Goal: Information Seeking & Learning: Learn about a topic

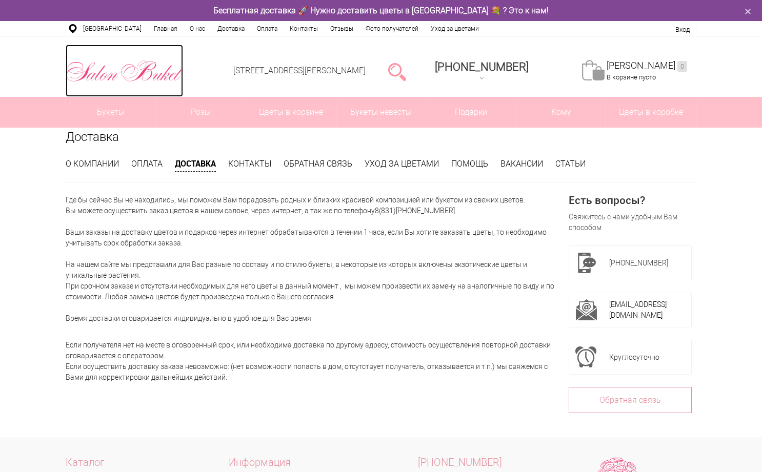
click at [122, 76] on img at bounding box center [124, 71] width 117 height 27
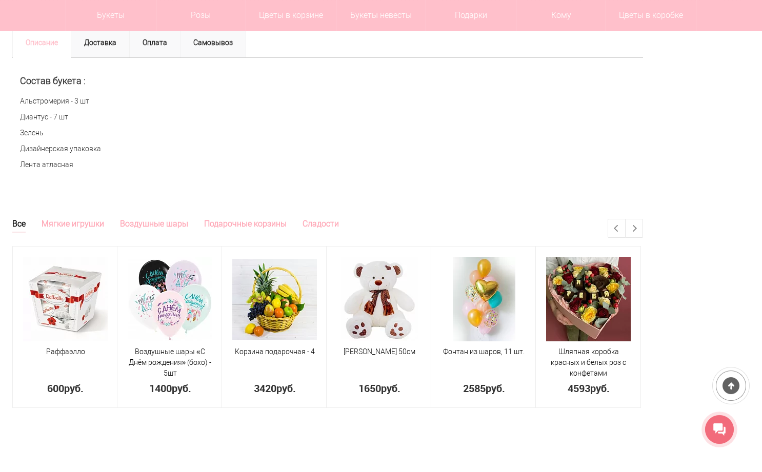
scroll to position [523, 0]
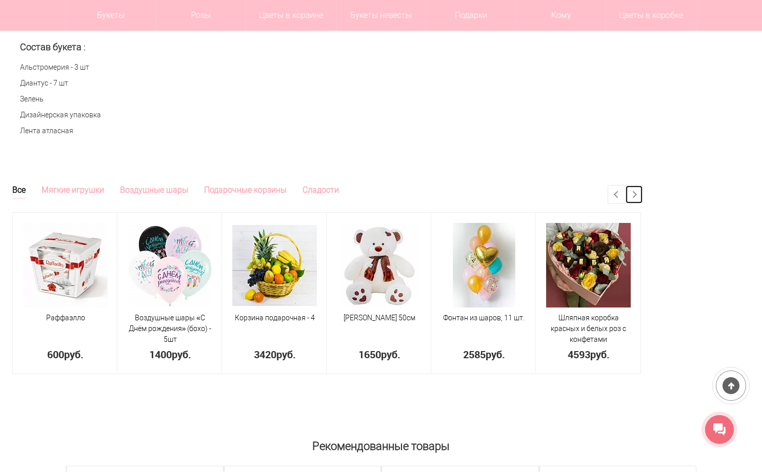
click at [643, 194] on link "Next" at bounding box center [634, 195] width 17 height 18
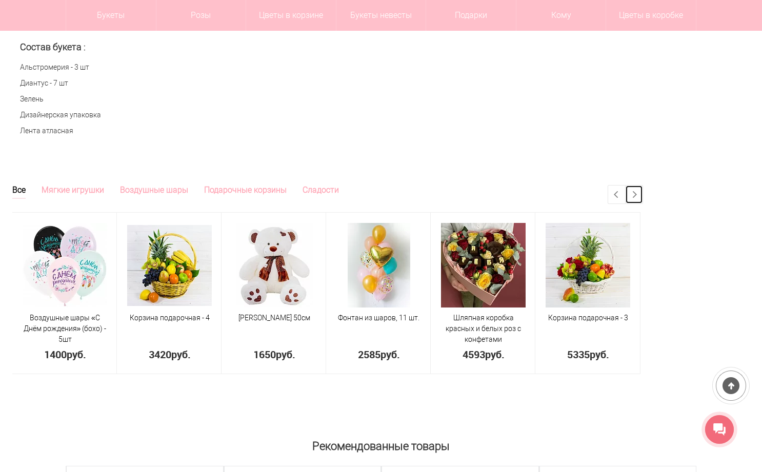
click at [643, 195] on link "Next" at bounding box center [634, 195] width 17 height 18
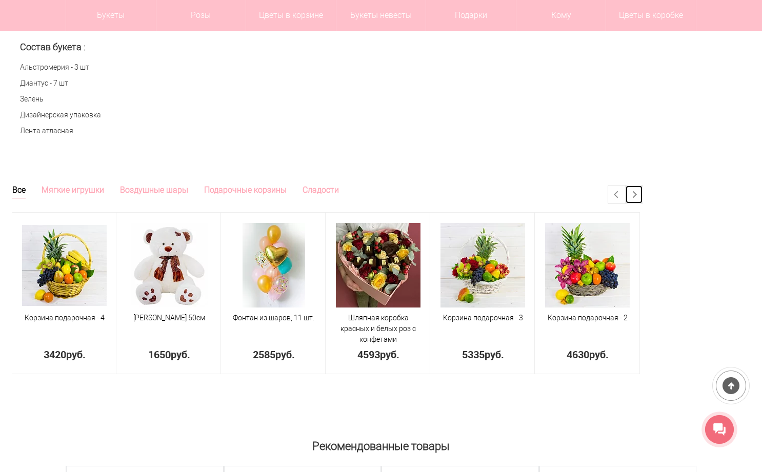
click at [643, 195] on link "Next" at bounding box center [634, 195] width 17 height 18
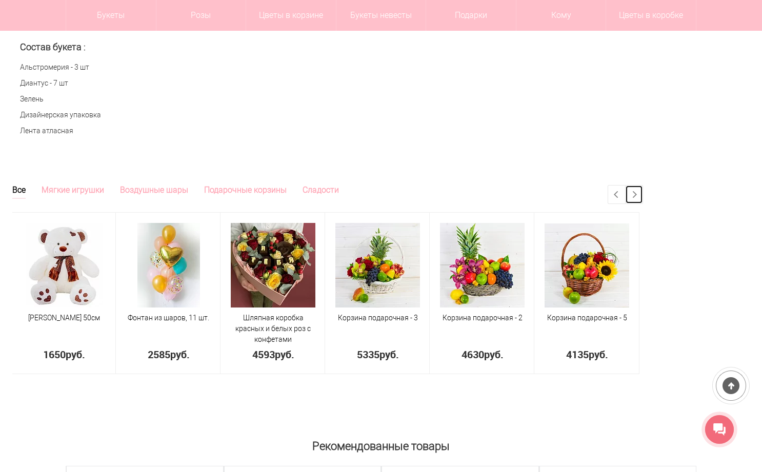
click at [643, 195] on link "Next" at bounding box center [634, 195] width 17 height 18
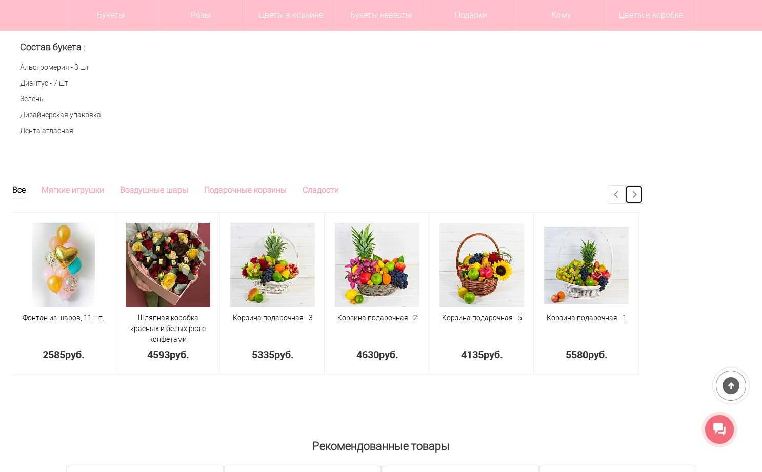
click at [643, 195] on link "Next" at bounding box center [634, 195] width 17 height 18
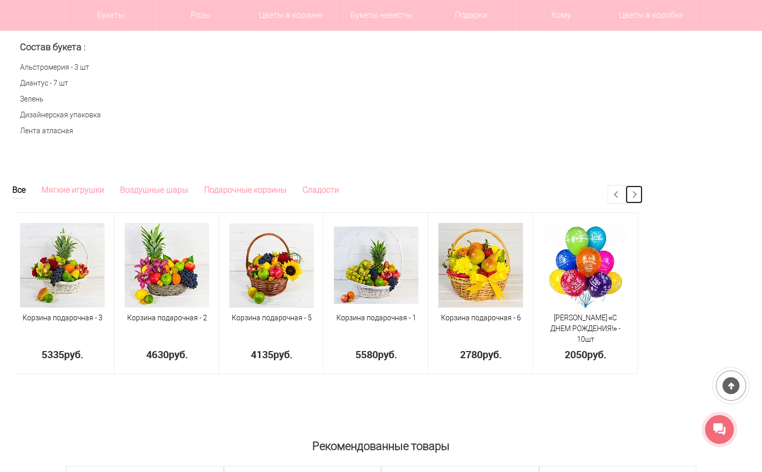
click at [643, 195] on link "Next" at bounding box center [634, 195] width 17 height 18
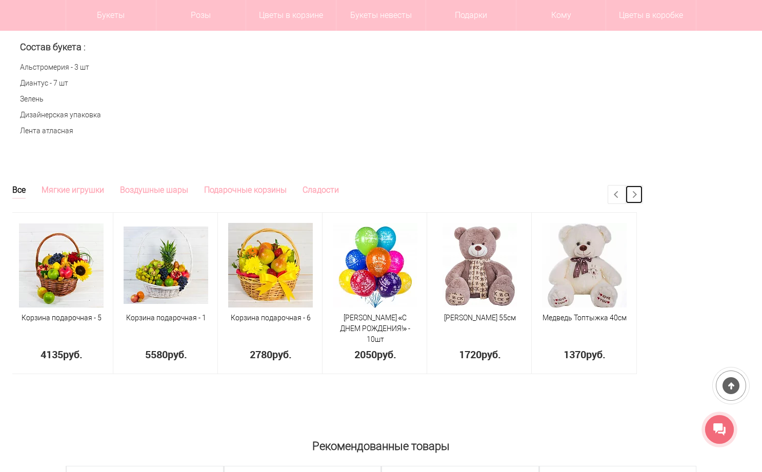
click at [643, 195] on link "Next" at bounding box center [634, 195] width 17 height 18
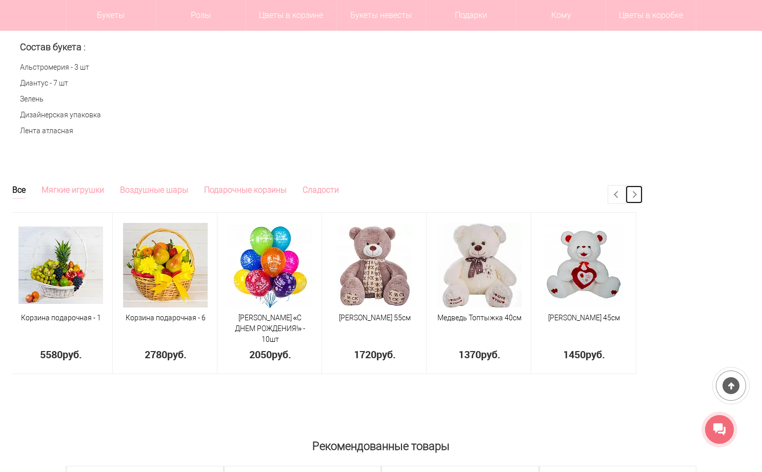
click at [643, 195] on link "Next" at bounding box center [634, 195] width 17 height 18
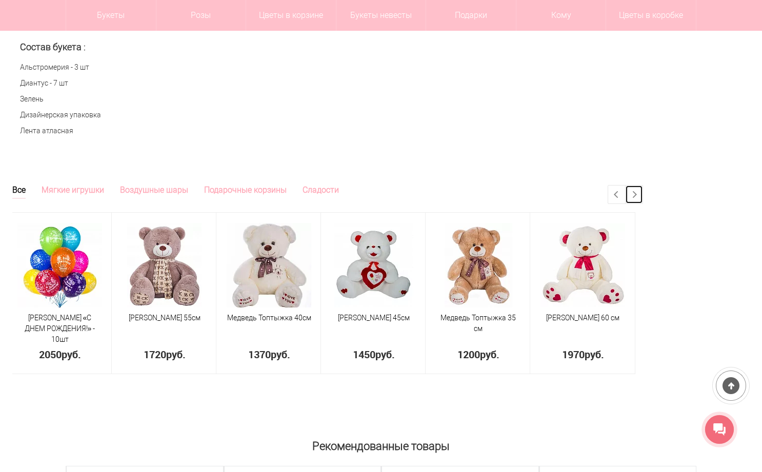
click at [643, 195] on link "Next" at bounding box center [634, 195] width 17 height 18
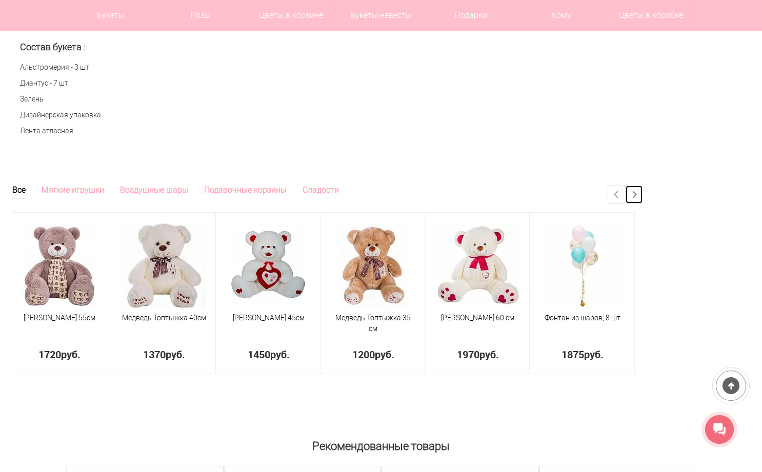
click at [643, 195] on link "Next" at bounding box center [634, 195] width 17 height 18
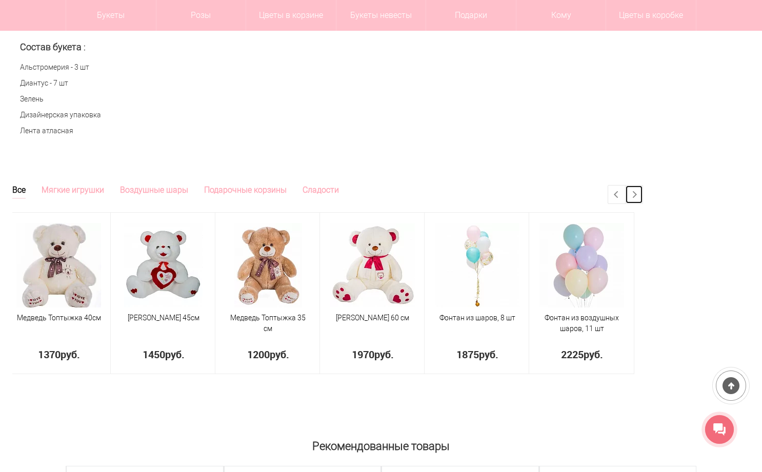
click at [643, 195] on link "Next" at bounding box center [634, 195] width 17 height 18
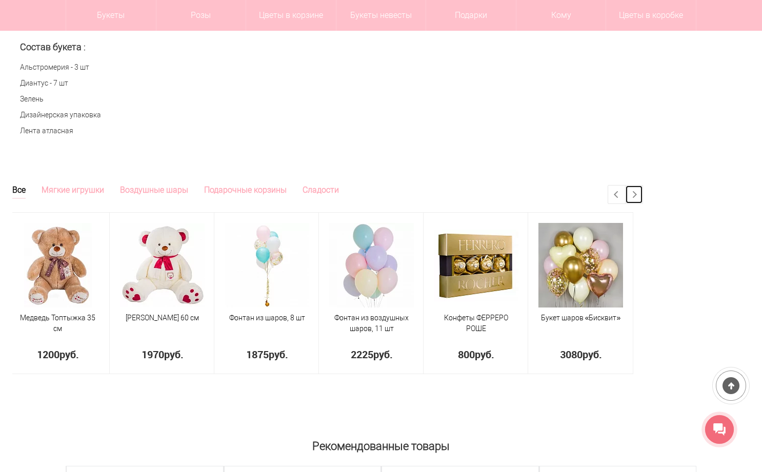
click at [643, 196] on link "Next" at bounding box center [634, 195] width 17 height 18
click at [625, 197] on link "Previous" at bounding box center [616, 195] width 17 height 18
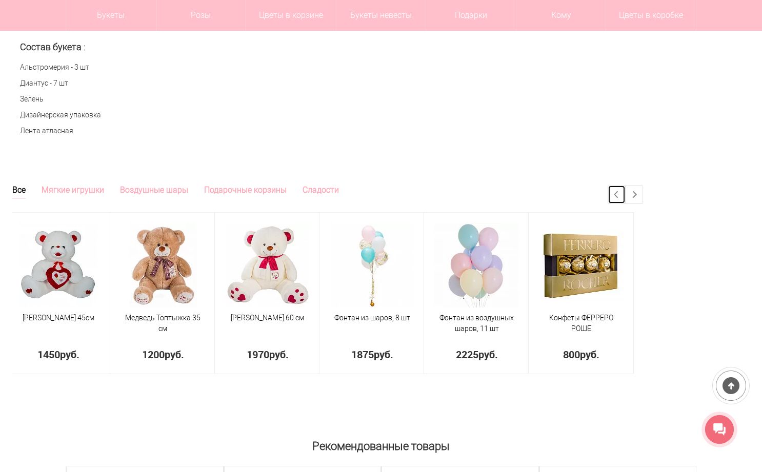
click at [625, 197] on link "Previous" at bounding box center [616, 195] width 17 height 18
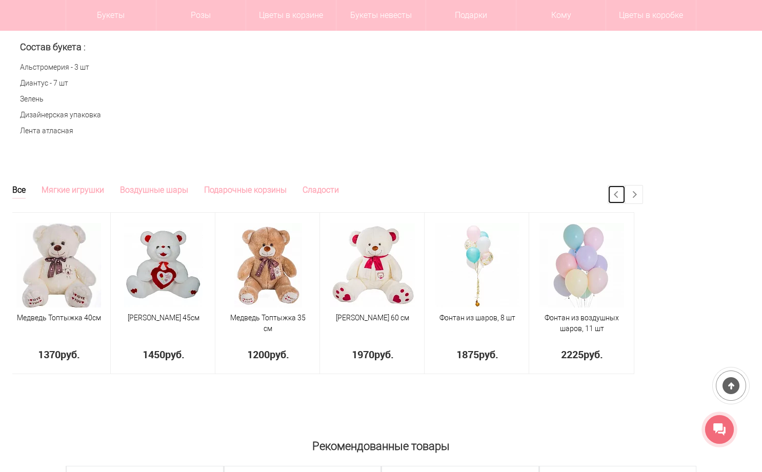
click at [625, 197] on link "Previous" at bounding box center [616, 195] width 17 height 18
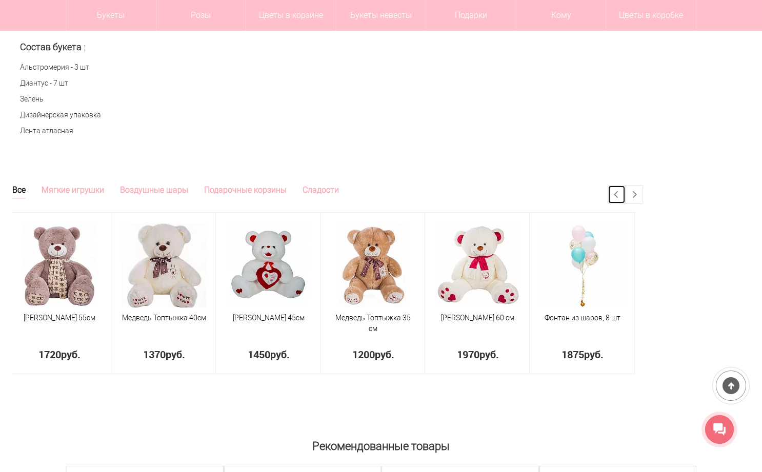
click at [625, 198] on link "Previous" at bounding box center [616, 195] width 17 height 18
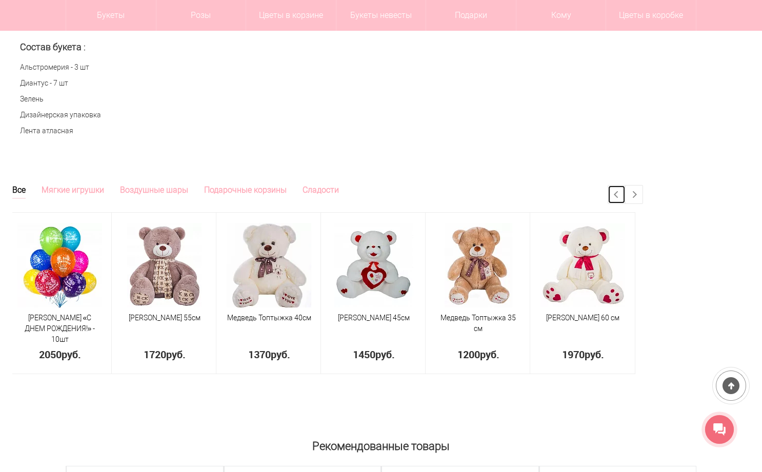
click at [625, 199] on link "Previous" at bounding box center [616, 195] width 17 height 18
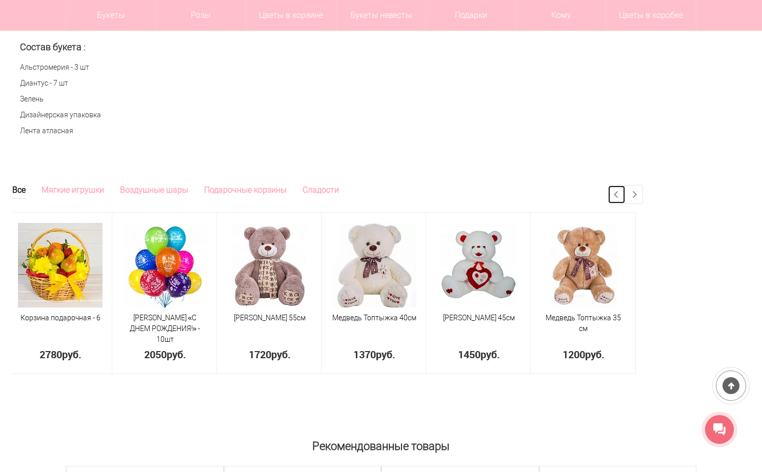
click at [625, 202] on link "Previous" at bounding box center [616, 195] width 17 height 18
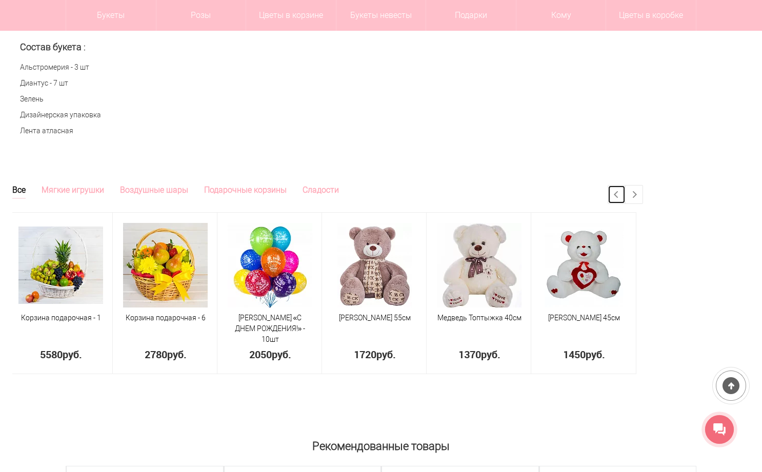
click at [625, 202] on link "Previous" at bounding box center [616, 195] width 17 height 18
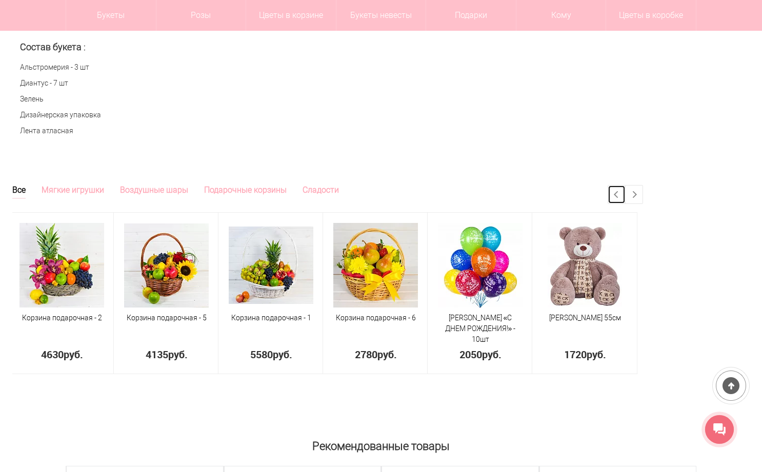
click at [625, 202] on link "Previous" at bounding box center [616, 195] width 17 height 18
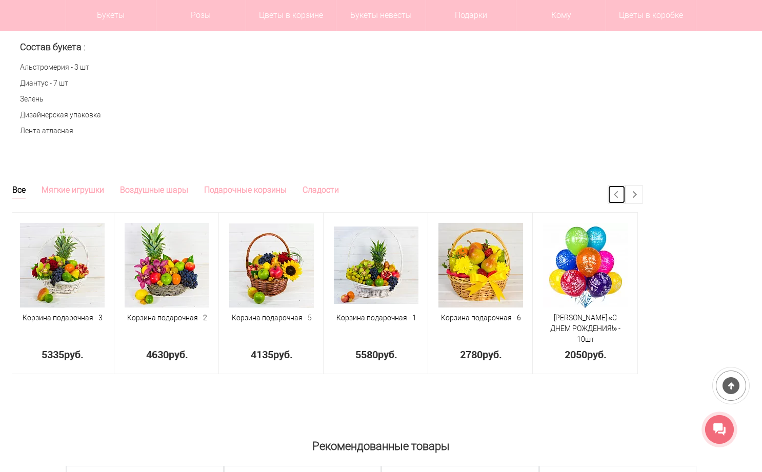
click at [625, 202] on link "Previous" at bounding box center [616, 195] width 17 height 18
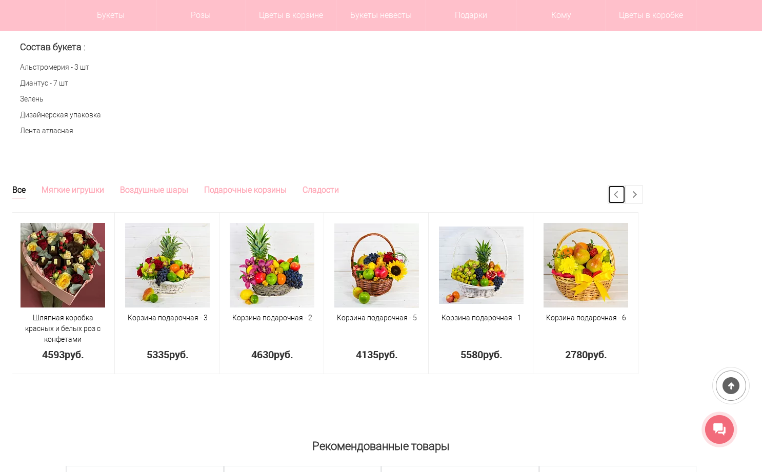
click at [625, 202] on link "Previous" at bounding box center [616, 195] width 17 height 18
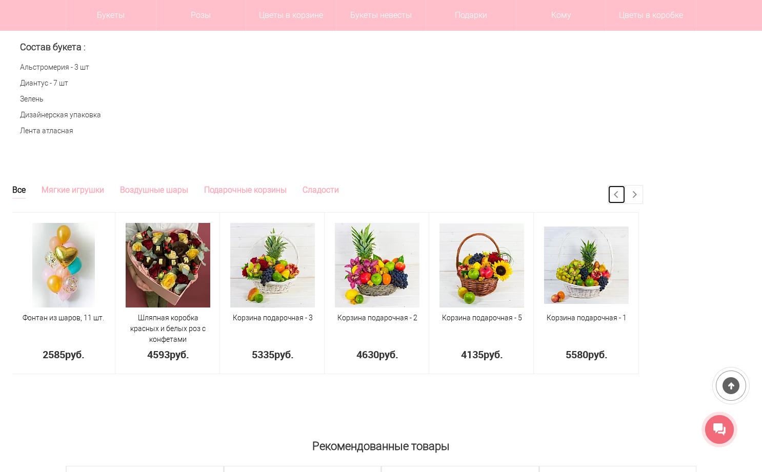
click at [625, 202] on link "Previous" at bounding box center [616, 195] width 17 height 18
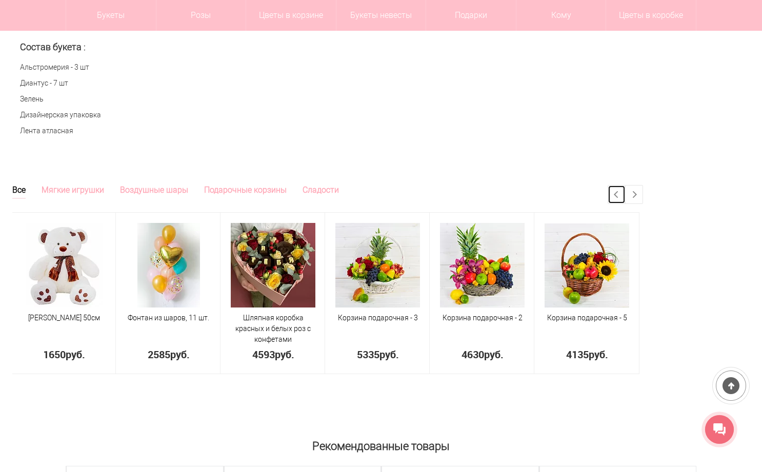
click at [625, 202] on link "Previous" at bounding box center [616, 195] width 17 height 18
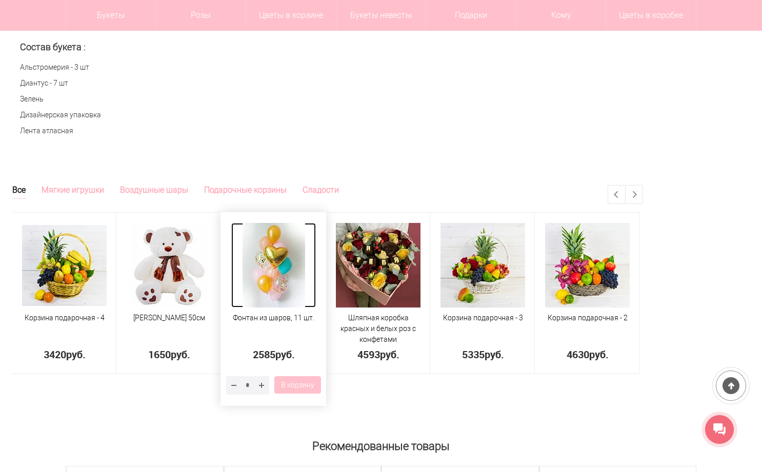
click at [305, 289] on img at bounding box center [274, 265] width 63 height 85
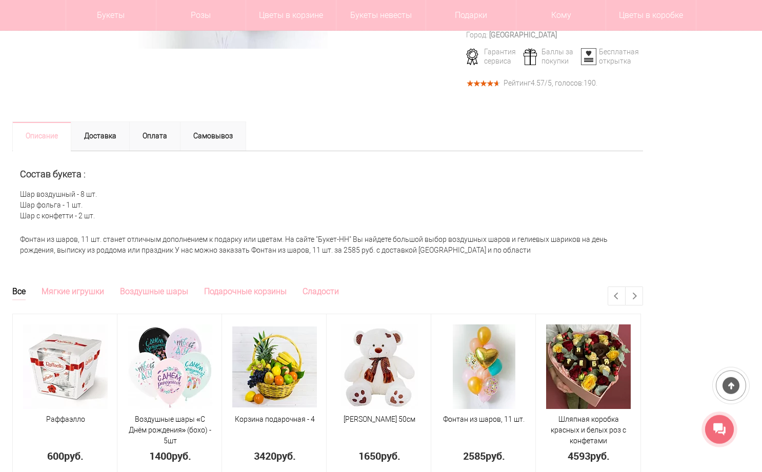
scroll to position [314, 0]
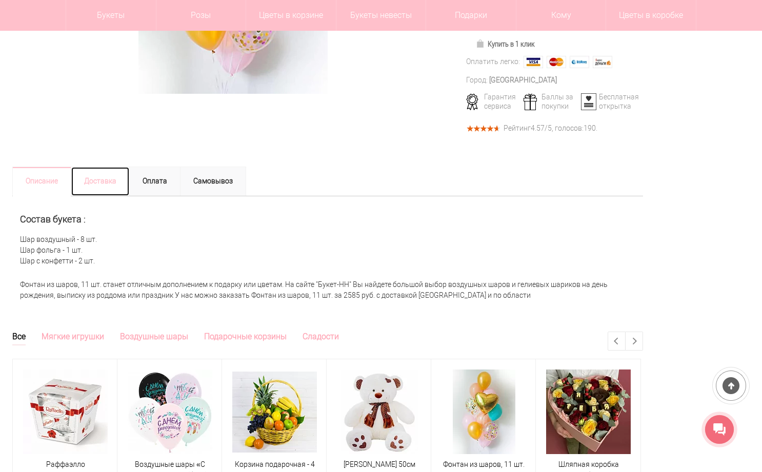
click at [130, 189] on link "Доставка" at bounding box center [100, 182] width 59 height 30
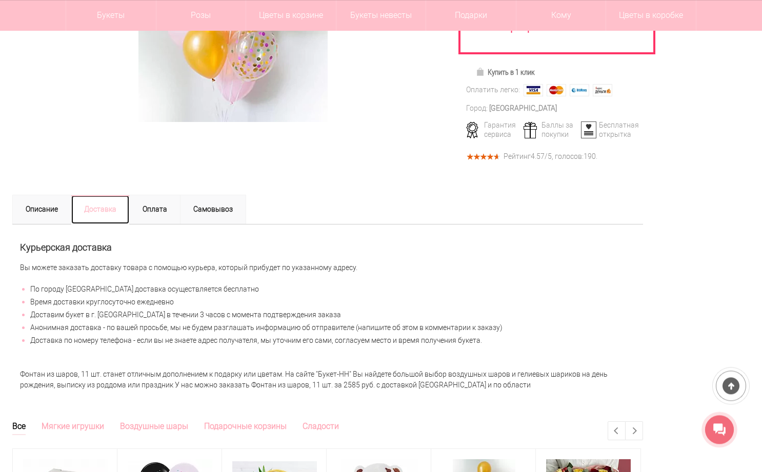
scroll to position [0, 0]
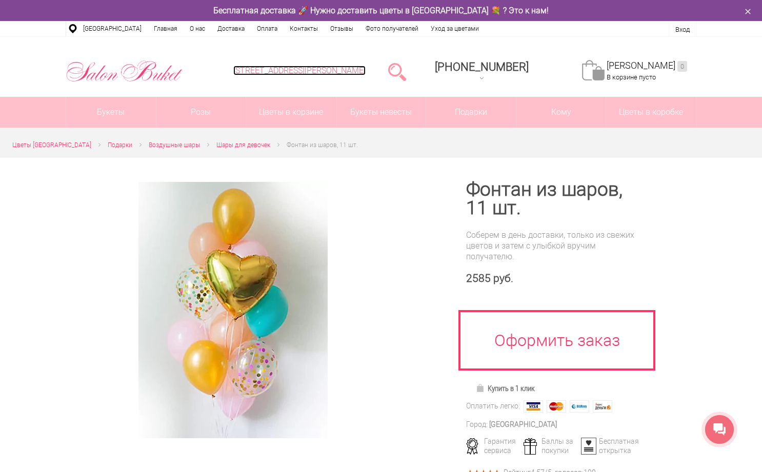
click at [362, 71] on link "[STREET_ADDRESS][PERSON_NAME]" at bounding box center [299, 71] width 132 height 10
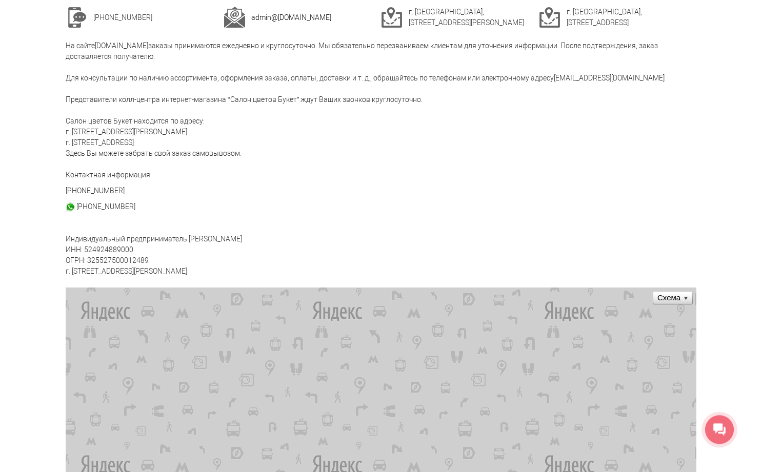
scroll to position [52, 0]
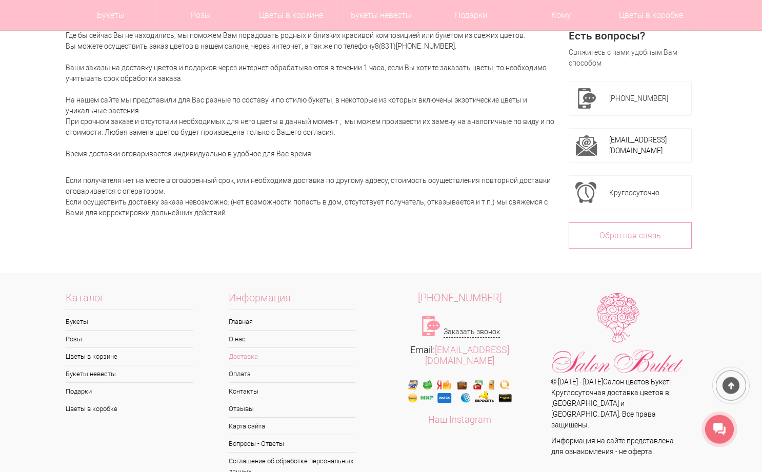
scroll to position [90, 0]
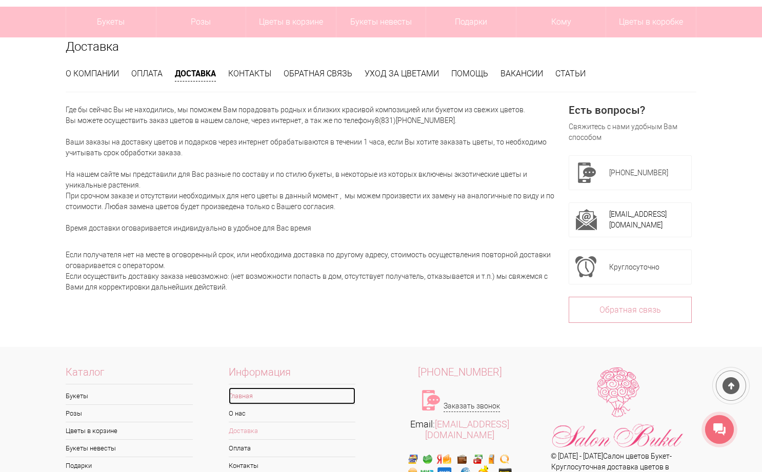
click at [252, 396] on link "Главная" at bounding box center [292, 396] width 127 height 17
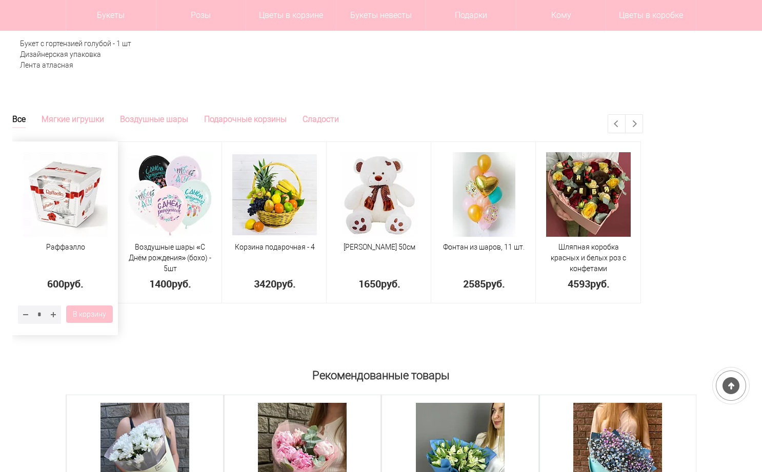
scroll to position [523, 0]
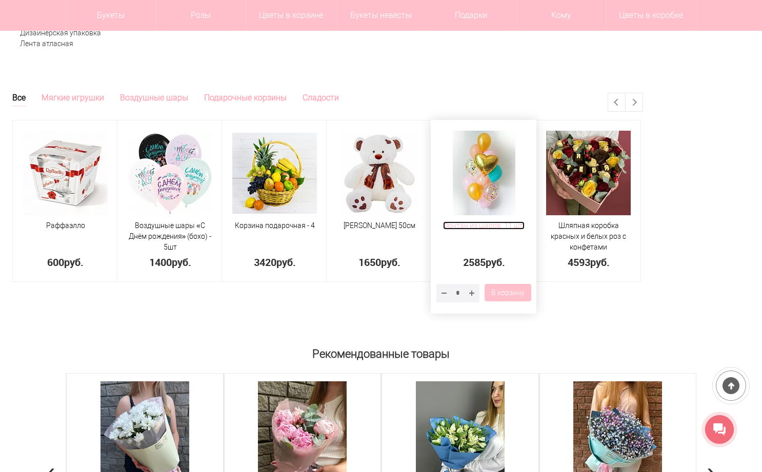
click at [525, 225] on span "Фонтан из шаров, 11 шт." at bounding box center [484, 226] width 82 height 8
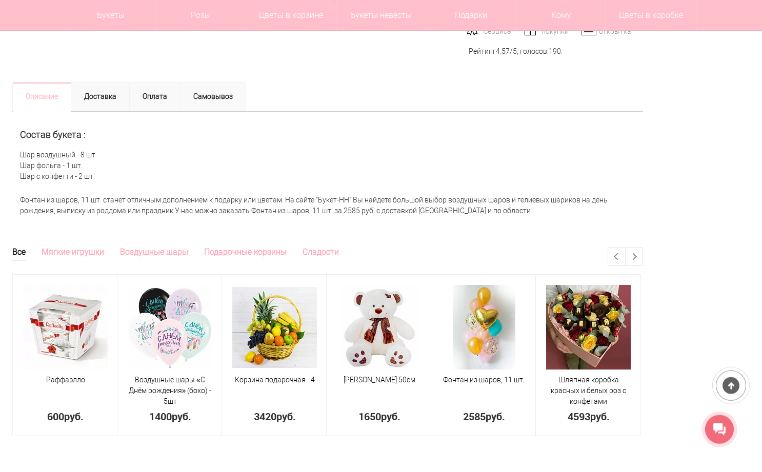
scroll to position [418, 0]
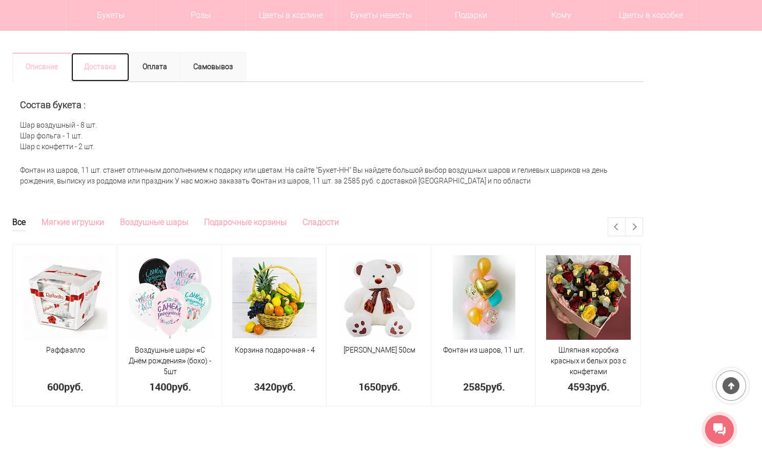
click at [130, 68] on link "Доставка" at bounding box center [100, 67] width 59 height 30
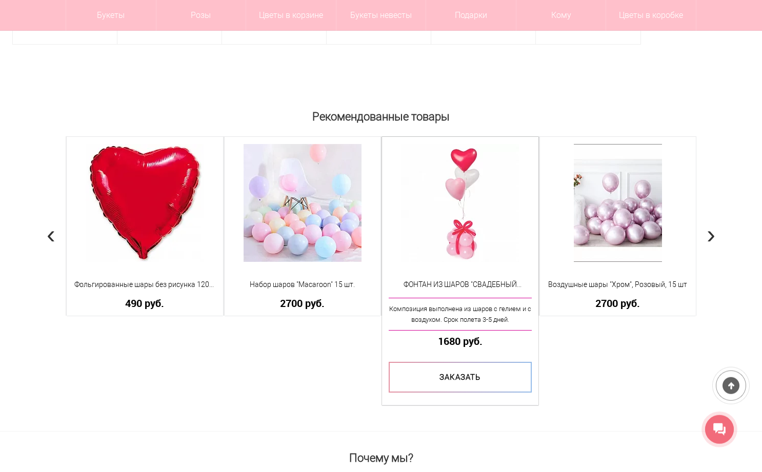
scroll to position [889, 0]
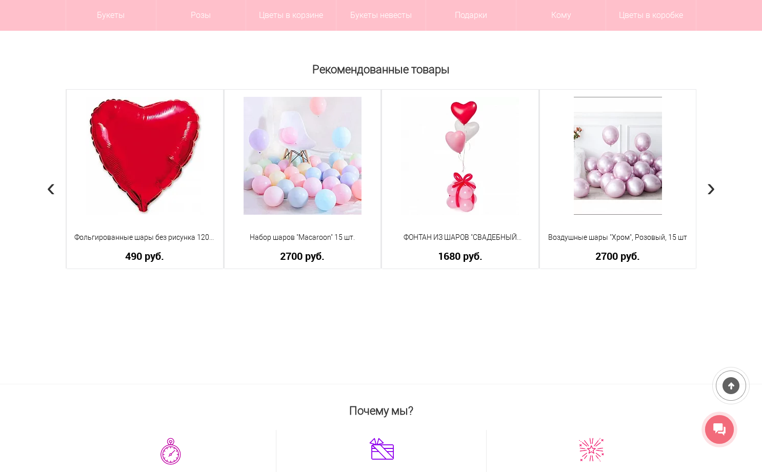
click at [713, 189] on span "›" at bounding box center [711, 187] width 9 height 30
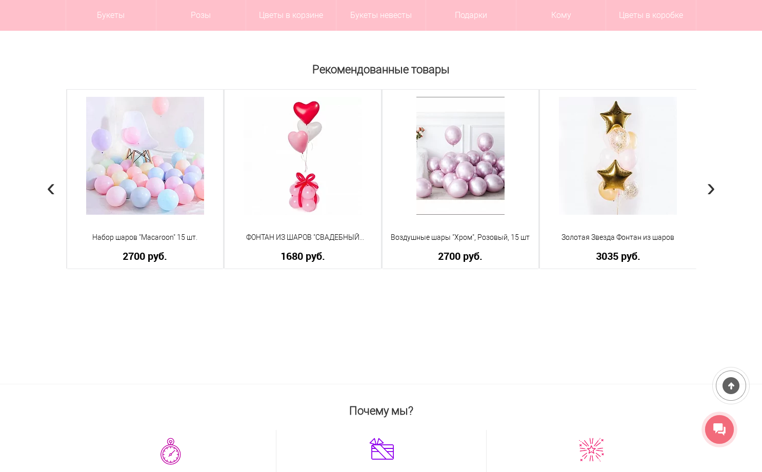
click at [714, 191] on span "›" at bounding box center [711, 187] width 9 height 30
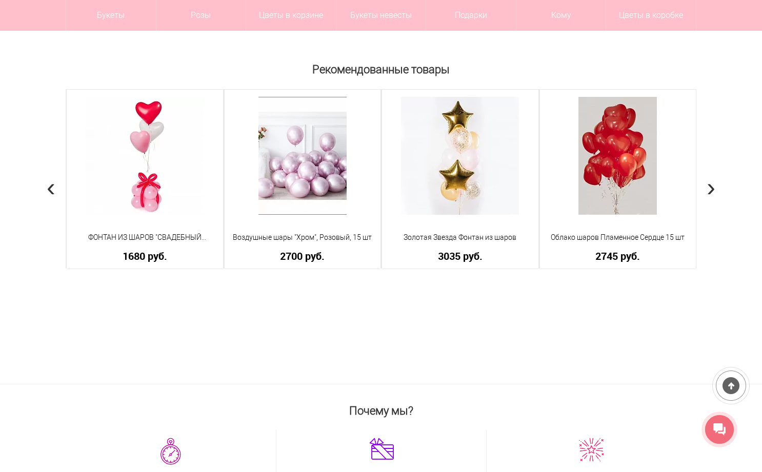
click at [714, 191] on span "›" at bounding box center [711, 187] width 9 height 30
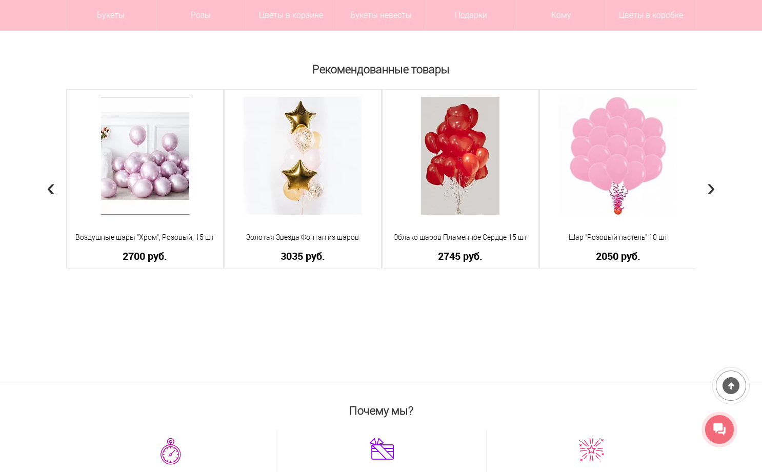
click at [715, 191] on span "›" at bounding box center [711, 187] width 9 height 30
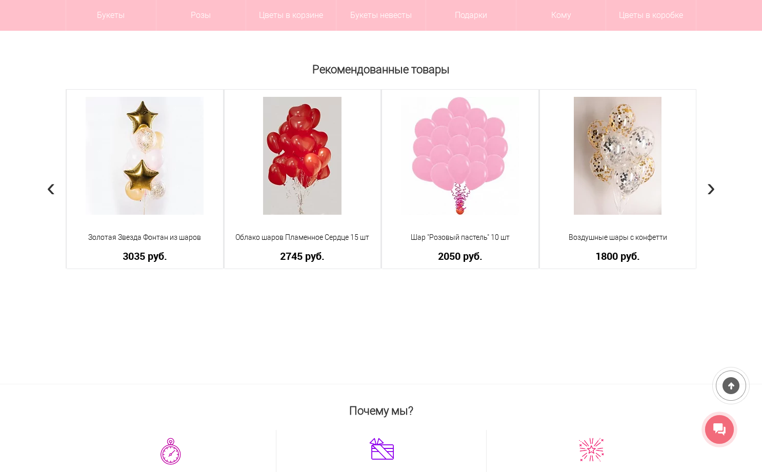
click at [715, 191] on span "›" at bounding box center [711, 187] width 9 height 30
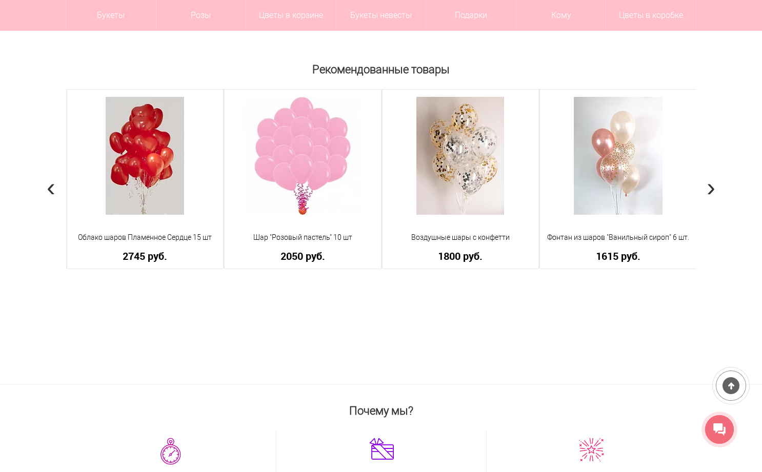
click at [715, 191] on span "›" at bounding box center [711, 187] width 9 height 30
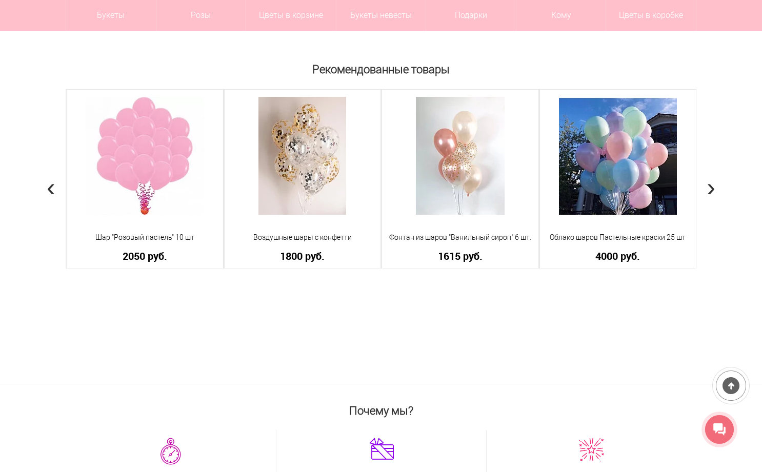
click at [715, 191] on span "›" at bounding box center [711, 187] width 9 height 30
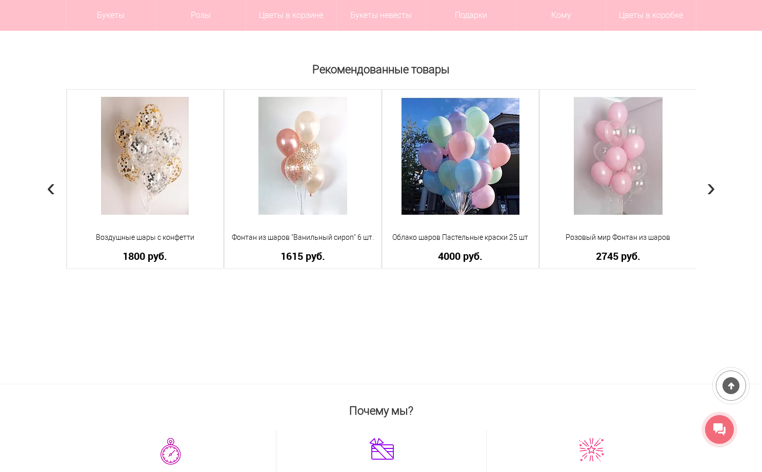
click at [715, 191] on span "›" at bounding box center [711, 187] width 9 height 30
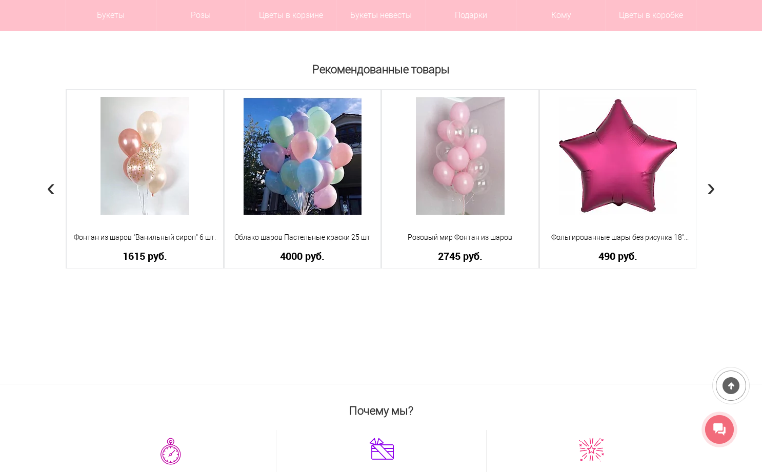
click at [715, 191] on span "›" at bounding box center [711, 187] width 9 height 30
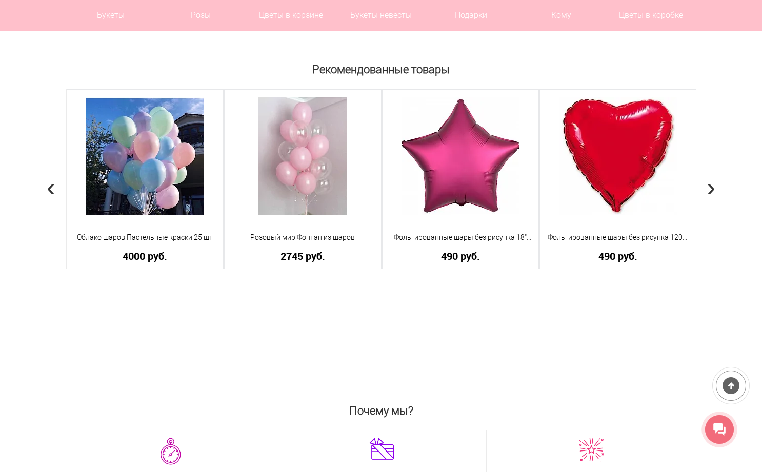
click at [715, 191] on span "›" at bounding box center [711, 187] width 9 height 30
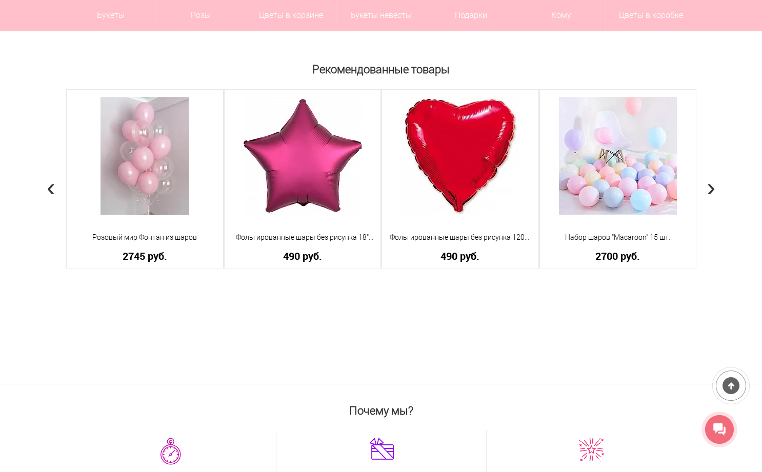
click at [715, 191] on span "›" at bounding box center [711, 187] width 9 height 30
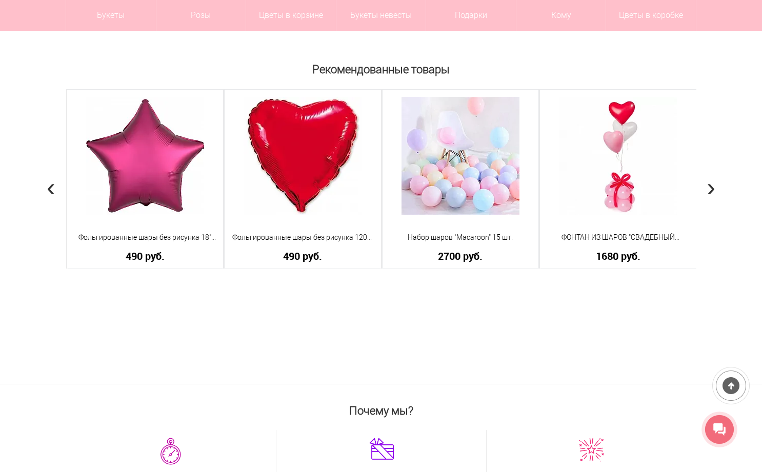
click at [715, 191] on span "›" at bounding box center [711, 187] width 9 height 30
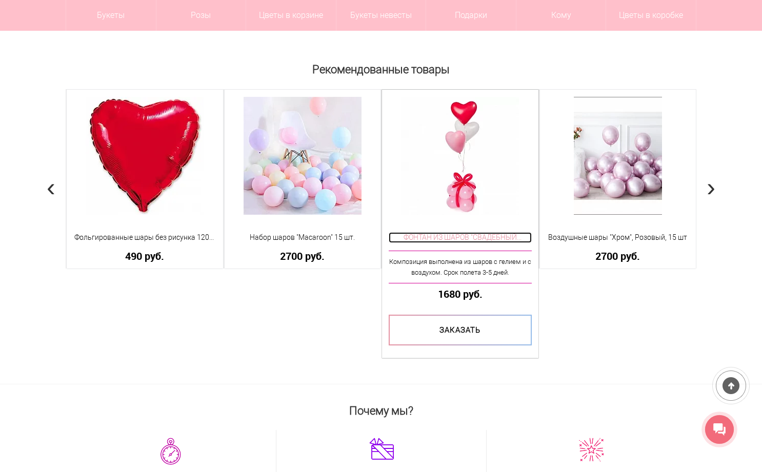
click at [481, 234] on span "ФОНТАН ИЗ ШАРОВ "СВАДЕБНЫЙ ПОДАРОК"" at bounding box center [460, 237] width 143 height 11
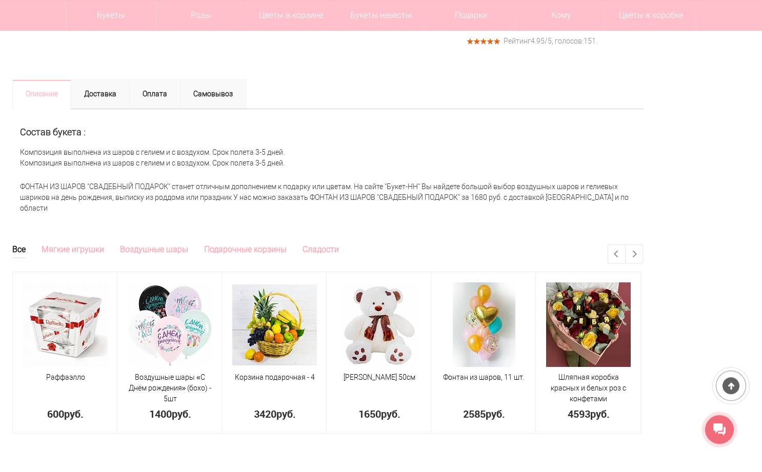
scroll to position [418, 0]
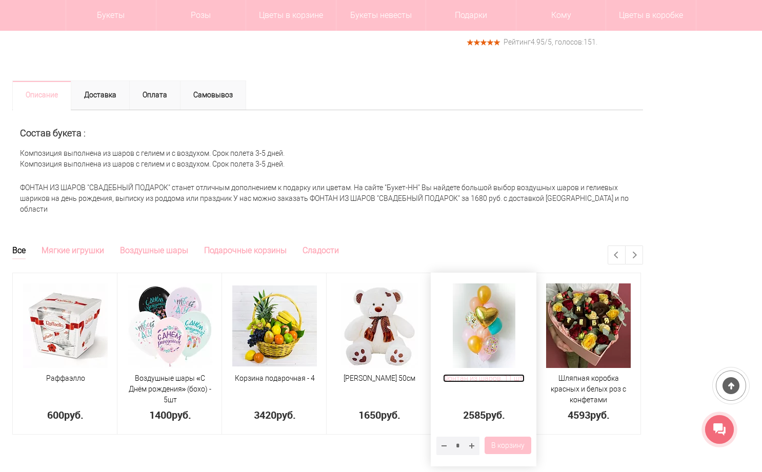
click at [525, 383] on span "Фонтан из шаров, 11 шт." at bounding box center [484, 378] width 82 height 8
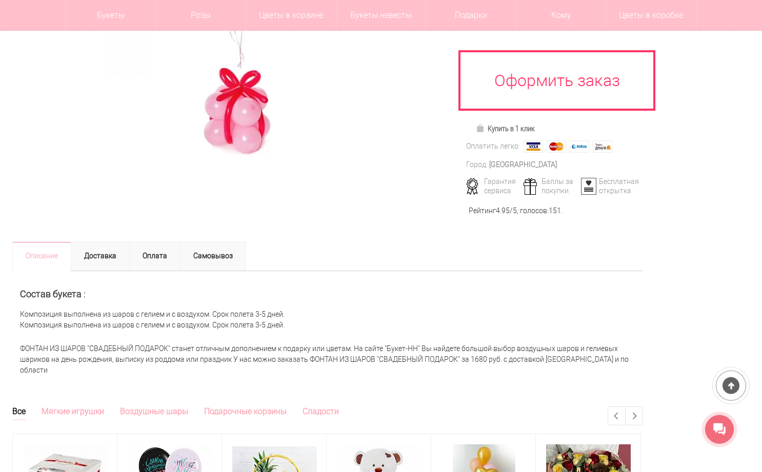
scroll to position [52, 0]
